Goal: Task Accomplishment & Management: Manage account settings

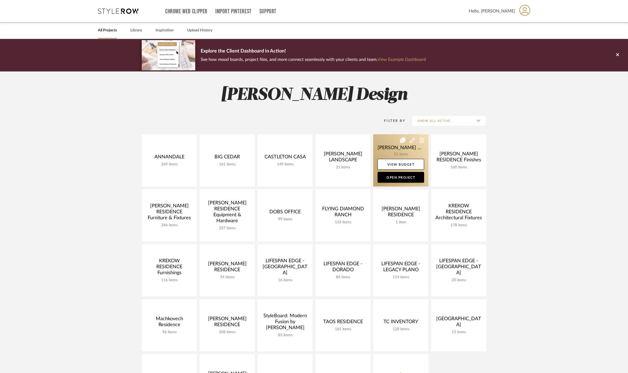
click at [387, 149] on link at bounding box center [400, 160] width 55 height 52
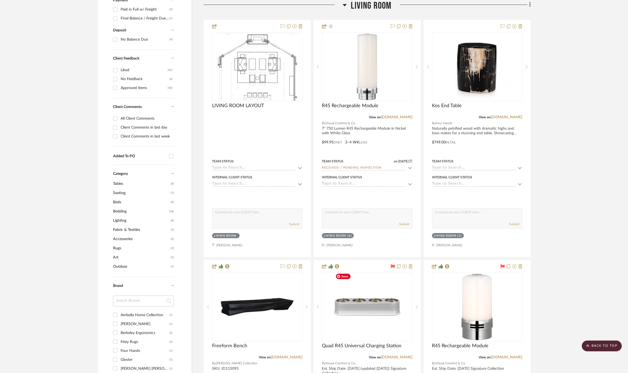
scroll to position [361, 0]
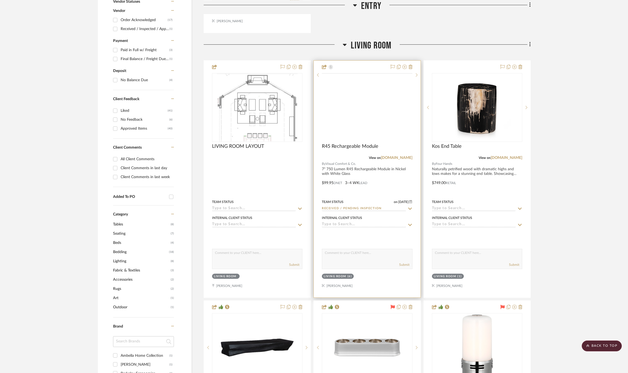
click at [0, 0] on img at bounding box center [0, 0] width 0 height 0
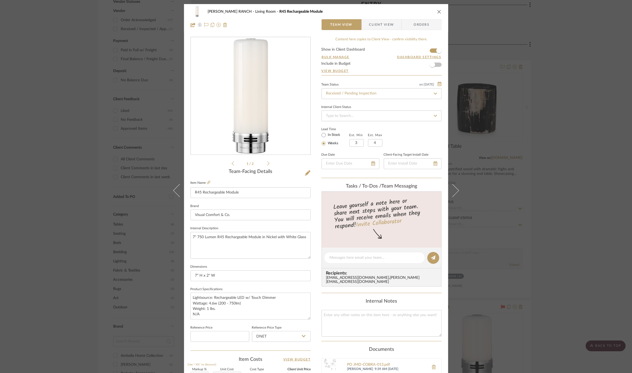
scroll to position [130, 0]
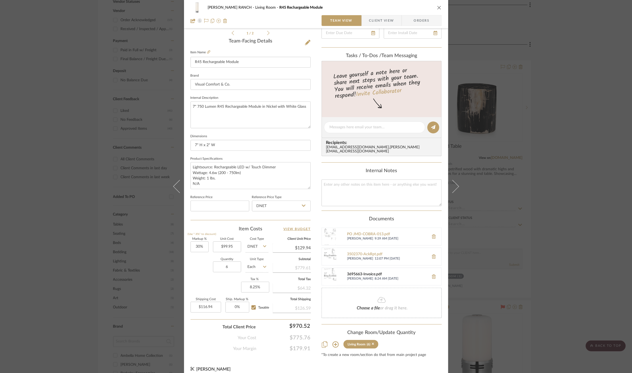
click at [363, 272] on div "3695663-Invoice.pdf" at bounding box center [386, 274] width 79 height 4
